Goal: Information Seeking & Learning: Understand process/instructions

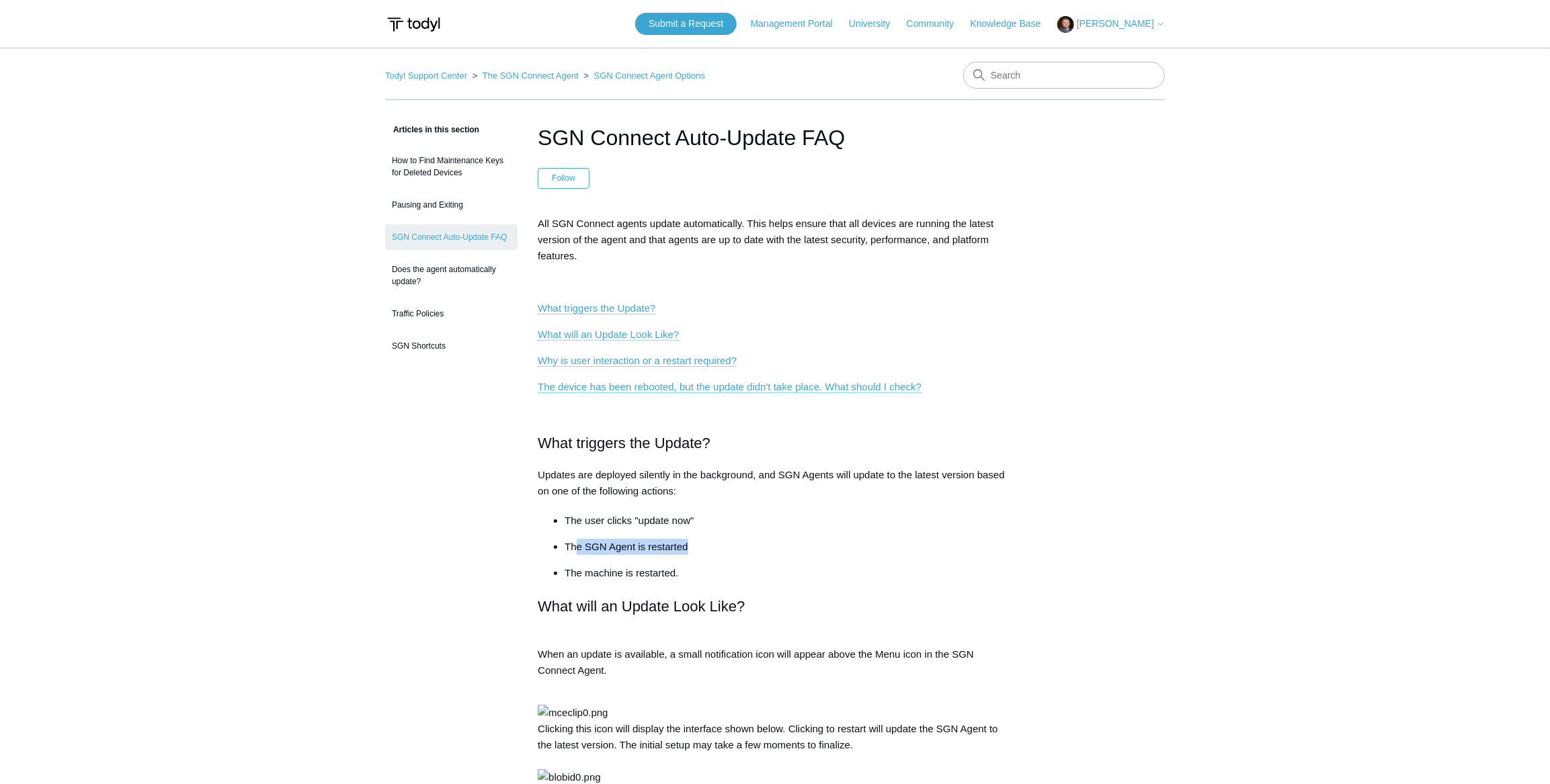
click at [715, 546] on p "The SGN Agent is restarted" at bounding box center [788, 547] width 448 height 16
drag, startPoint x: 598, startPoint y: 571, endPoint x: 711, endPoint y: 569, distance: 113.0
click at [711, 569] on p "The machine is restarted." at bounding box center [788, 573] width 448 height 16
click at [684, 573] on p "The machine is restarted." at bounding box center [788, 573] width 448 height 16
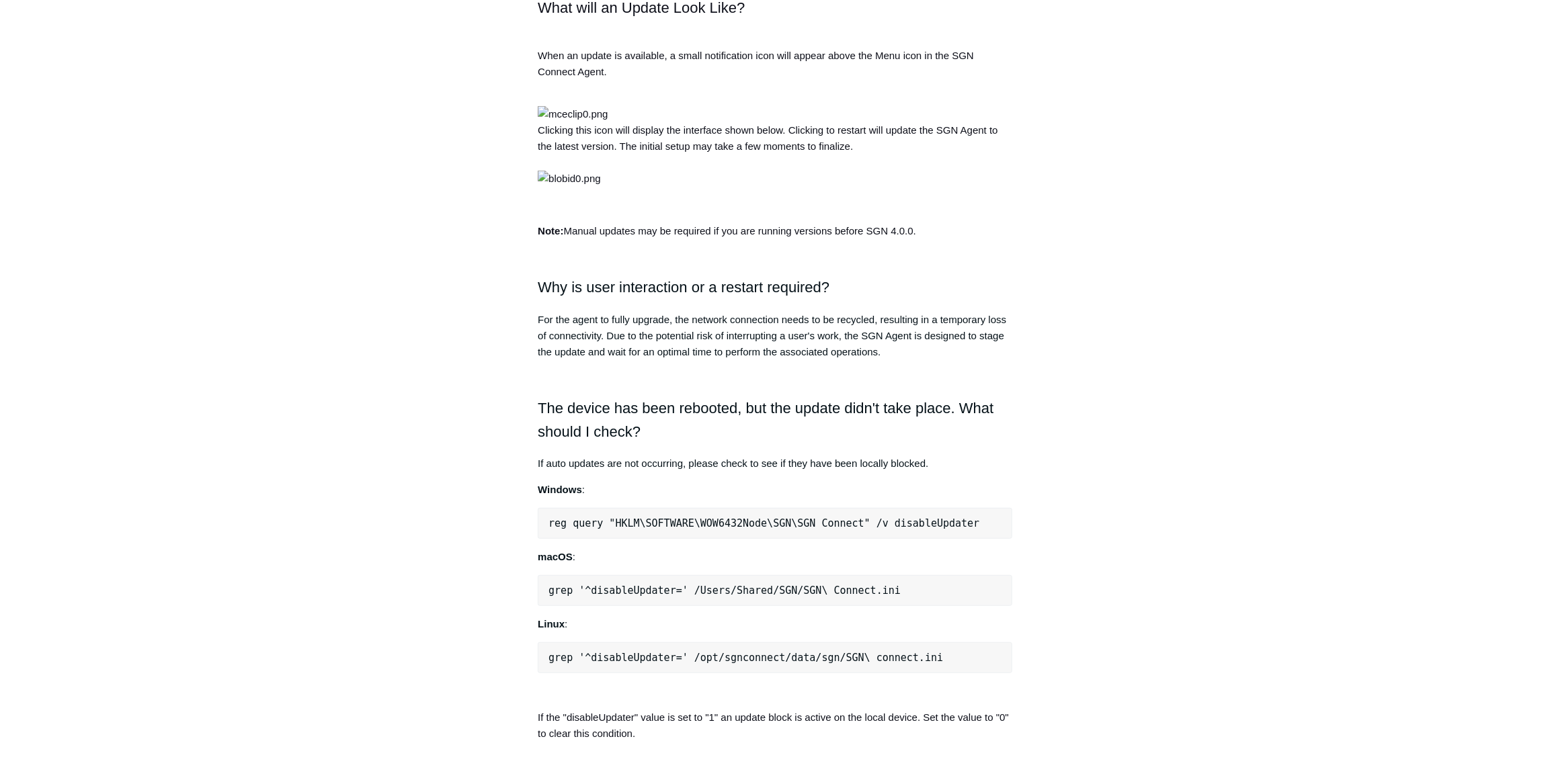
scroll to position [672, 0]
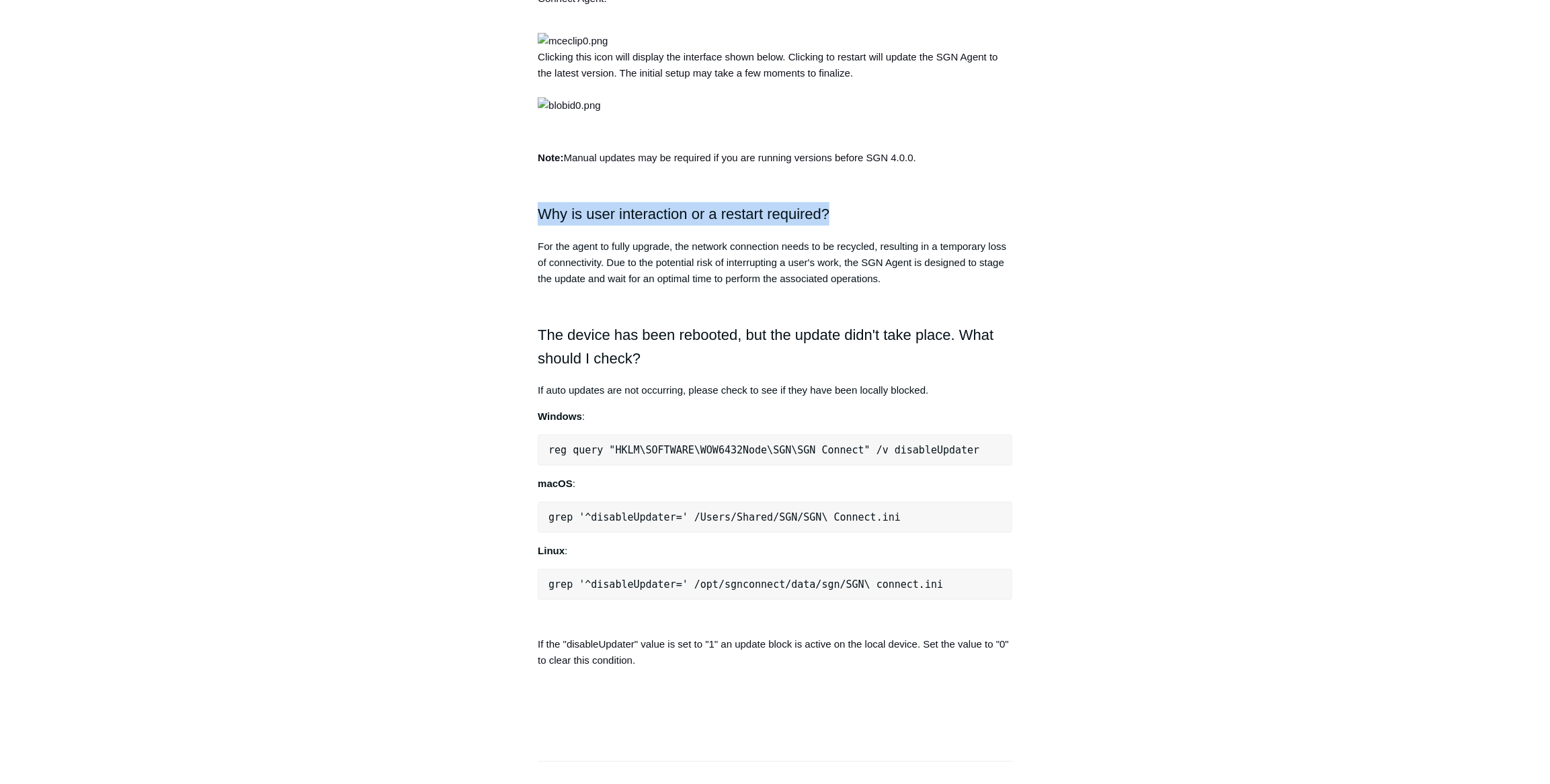
drag, startPoint x: 539, startPoint y: 491, endPoint x: 915, endPoint y: 491, distance: 376.0
click at [915, 226] on h2 "Why is user interaction or a restart required?" at bounding box center [775, 214] width 474 height 24
click at [661, 287] on p "For the agent to fully upgrade, the network connection needs to be recycled, re…" at bounding box center [775, 263] width 474 height 48
drag, startPoint x: 743, startPoint y: 528, endPoint x: 908, endPoint y: 562, distance: 168.5
click at [908, 287] on p "For the agent to fully upgrade, the network connection needs to be recycled, re…" at bounding box center [775, 263] width 474 height 48
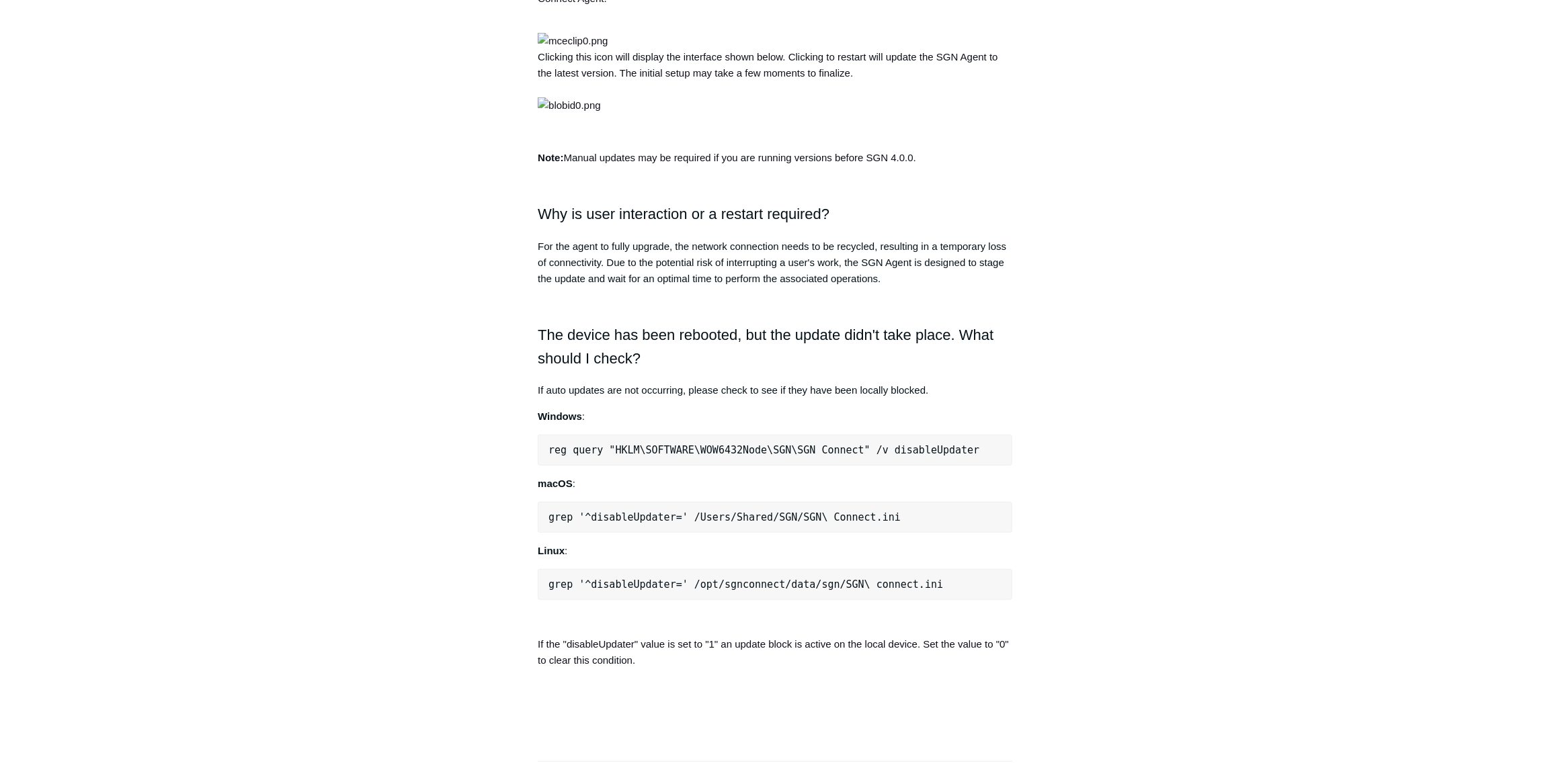
click at [908, 287] on p "For the agent to fully upgrade, the network connection needs to be recycled, re…" at bounding box center [775, 263] width 474 height 48
drag, startPoint x: 808, startPoint y: 544, endPoint x: 939, endPoint y: 561, distance: 132.1
click at [939, 287] on p "For the agent to fully upgrade, the network connection needs to be recycled, re…" at bounding box center [775, 263] width 474 height 48
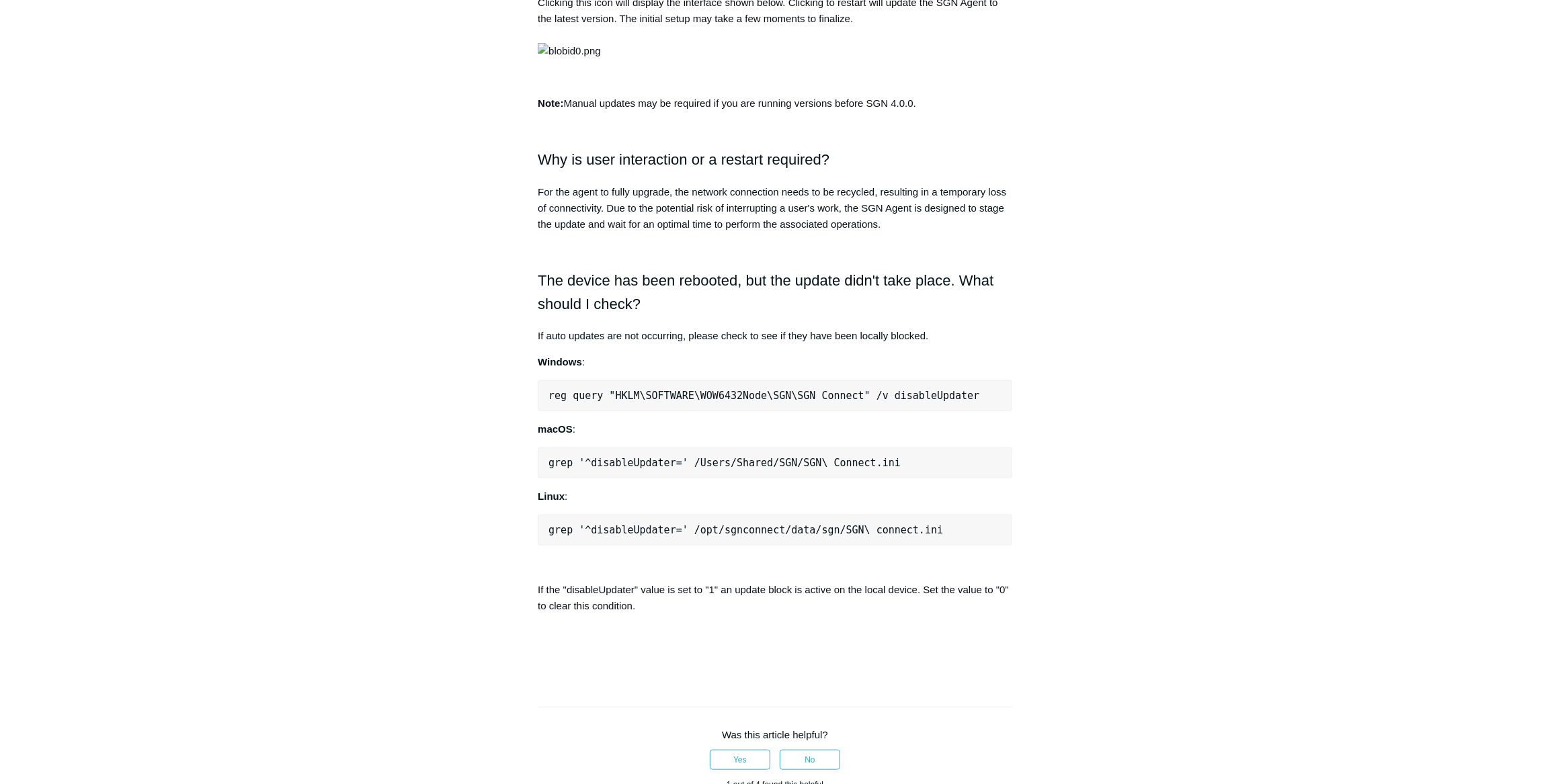
scroll to position [794, 0]
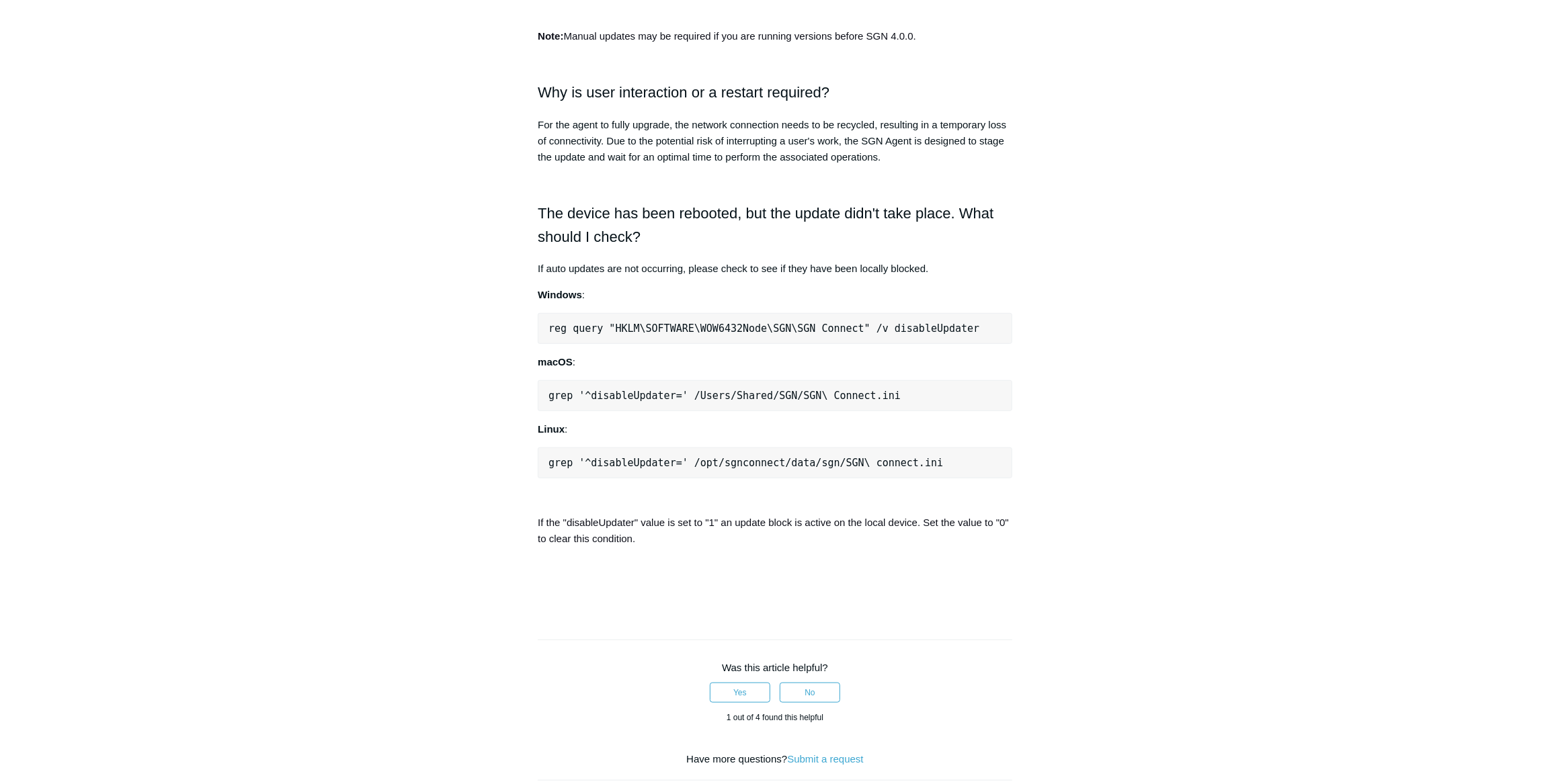
drag, startPoint x: 891, startPoint y: 438, endPoint x: 520, endPoint y: 396, distance: 373.4
click at [520, 396] on article "SGN Connect Auto-Update FAQ Follow Not yet followed by anyone All SGN Connect a…" at bounding box center [775, 193] width 515 height 1730
click at [611, 165] on p "For the agent to fully upgrade, the network connection needs to be recycled, re…" at bounding box center [775, 141] width 474 height 48
drag, startPoint x: 543, startPoint y: 504, endPoint x: 711, endPoint y: 527, distance: 169.6
click at [711, 249] on h2 "The device has been rebooted, but the update didn't take place. What should I c…" at bounding box center [775, 225] width 474 height 47
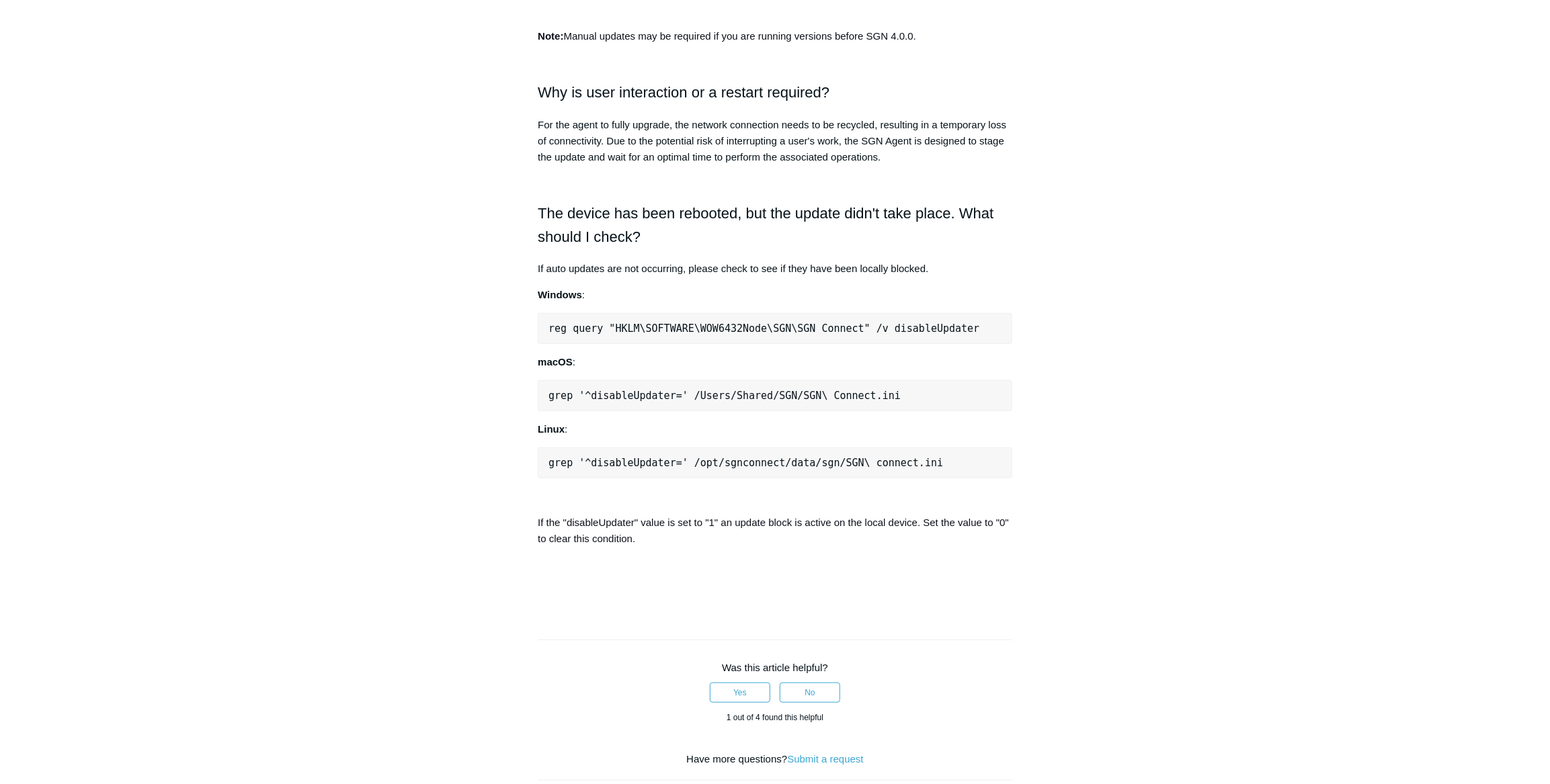
click at [665, 249] on h2 "The device has been rebooted, but the update didn't take place. What should I c…" at bounding box center [775, 225] width 474 height 47
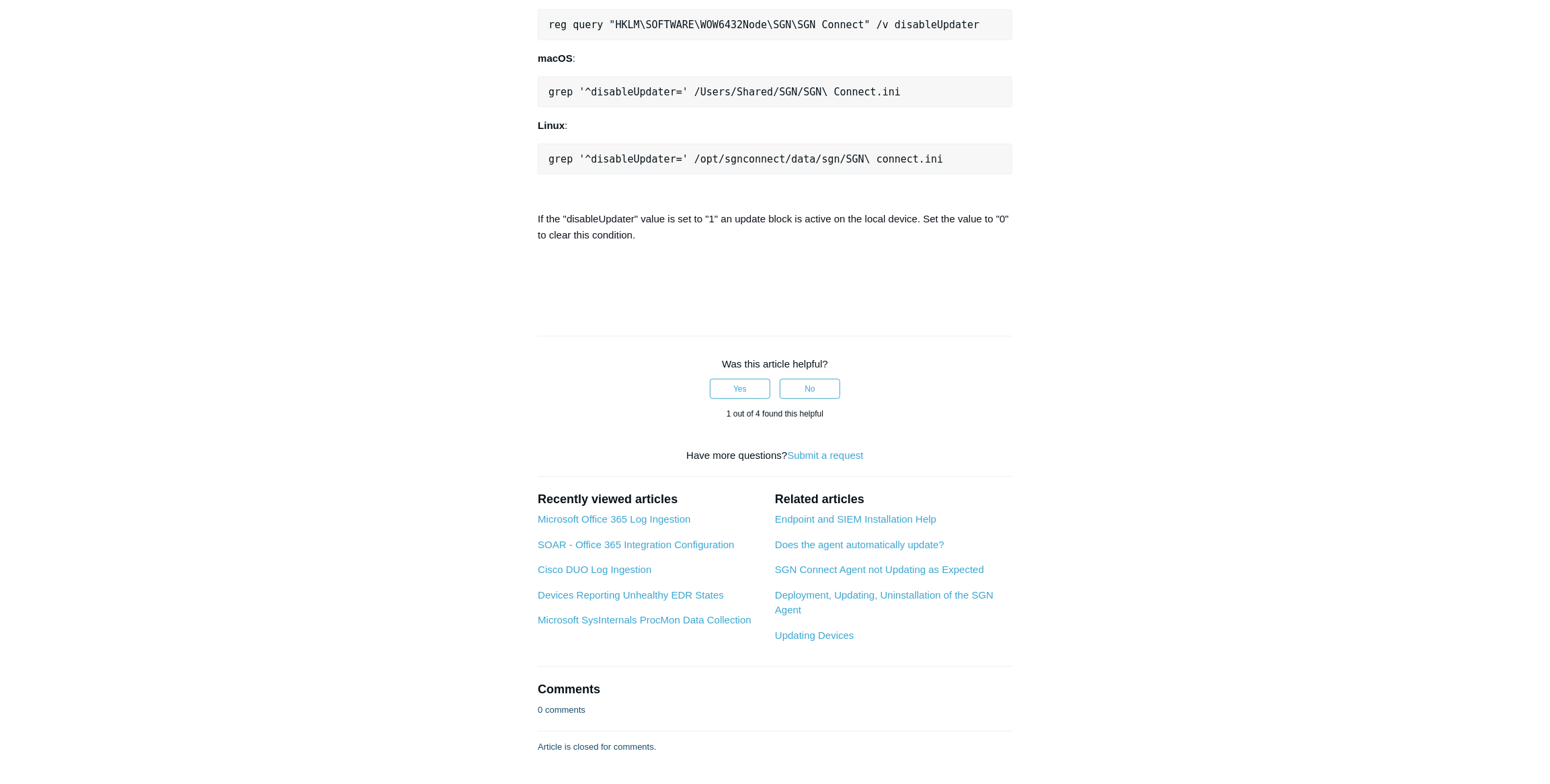
scroll to position [1099, 0]
drag, startPoint x: 531, startPoint y: 500, endPoint x: 706, endPoint y: 508, distance: 175.2
click at [760, 239] on span "If the "disableUpdater" value is set to "1" an update block is active on the lo…" at bounding box center [773, 224] width 471 height 27
drag, startPoint x: 614, startPoint y: 495, endPoint x: 807, endPoint y: 515, distance: 194.0
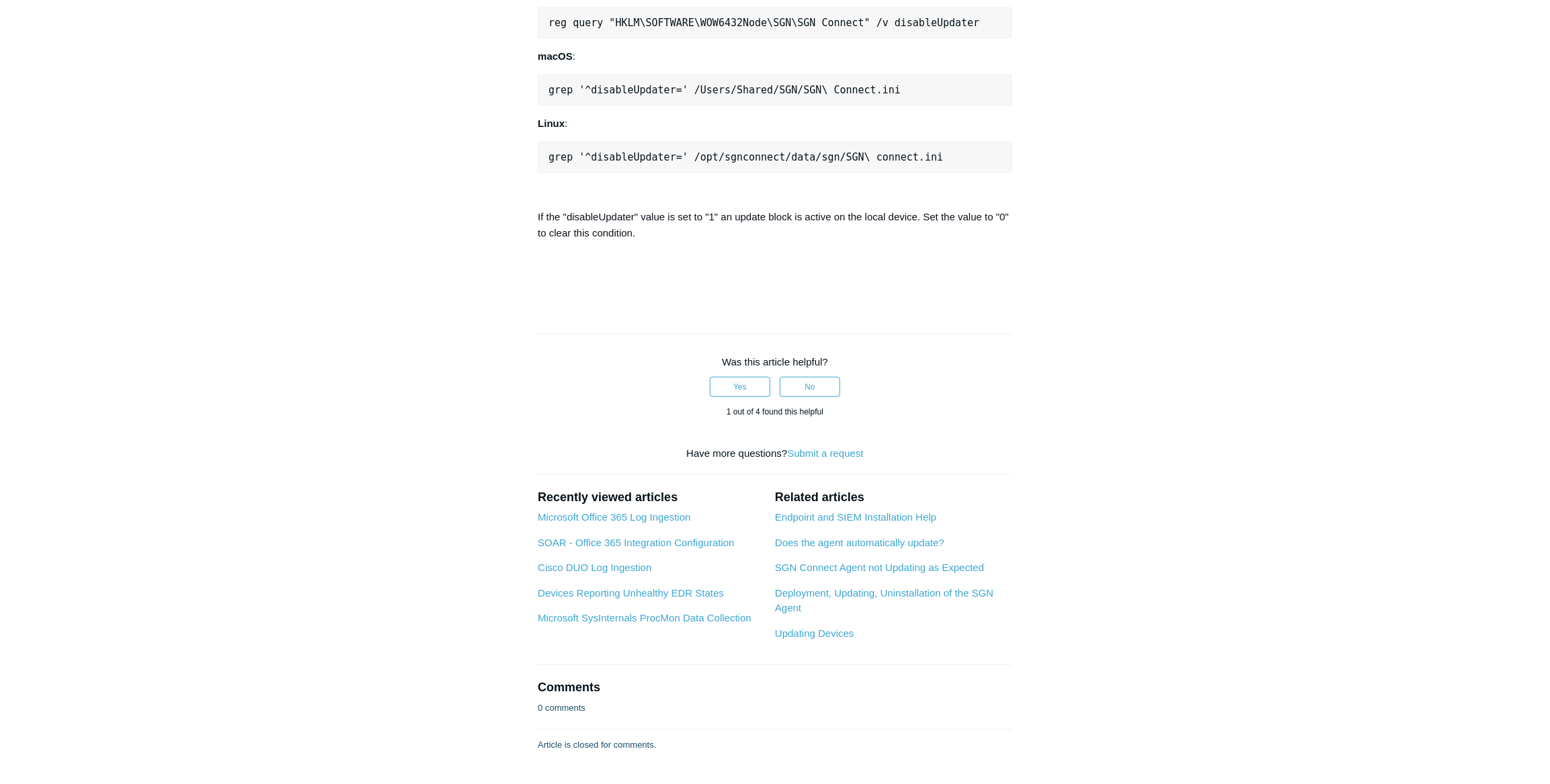
click at [807, 242] on p "If the "disableUpdater" value is set to "1" an update block is active on the lo…" at bounding box center [775, 225] width 474 height 33
click at [744, 239] on span "If the "disableUpdater" value is set to "1" an update block is active on the lo…" at bounding box center [773, 224] width 471 height 27
drag, startPoint x: 706, startPoint y: 494, endPoint x: 977, endPoint y: 520, distance: 272.2
click at [977, 242] on p "If the "disableUpdater" value is set to "1" an update block is active on the lo…" at bounding box center [775, 225] width 474 height 33
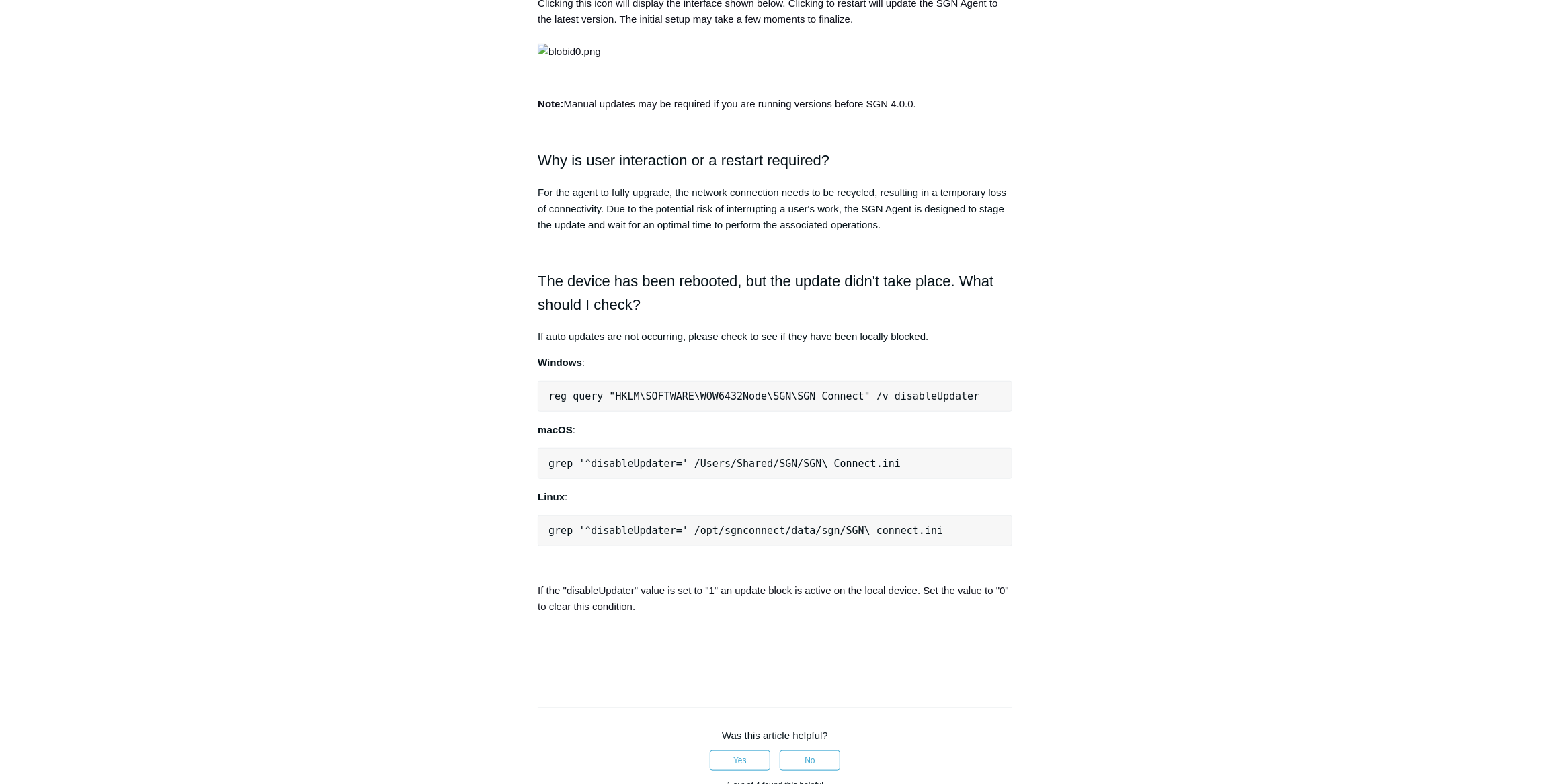
scroll to position [709, 0]
